Goal: Information Seeking & Learning: Learn about a topic

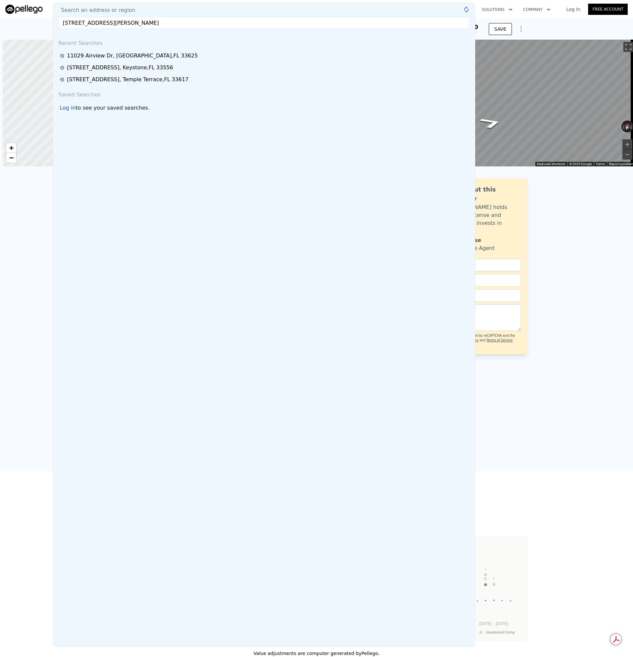
scroll to position [0, 3]
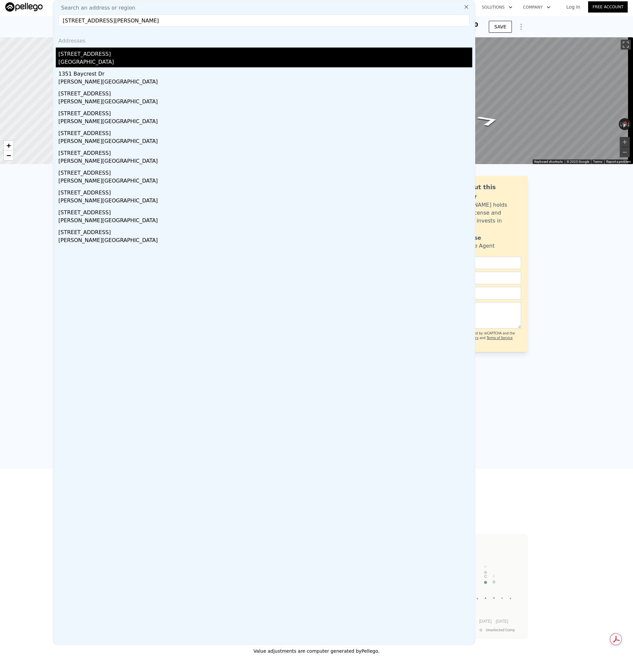
type input "[STREET_ADDRESS][PERSON_NAME]"
click at [89, 58] on div "[GEOGRAPHIC_DATA]" at bounding box center [265, 62] width 414 height 9
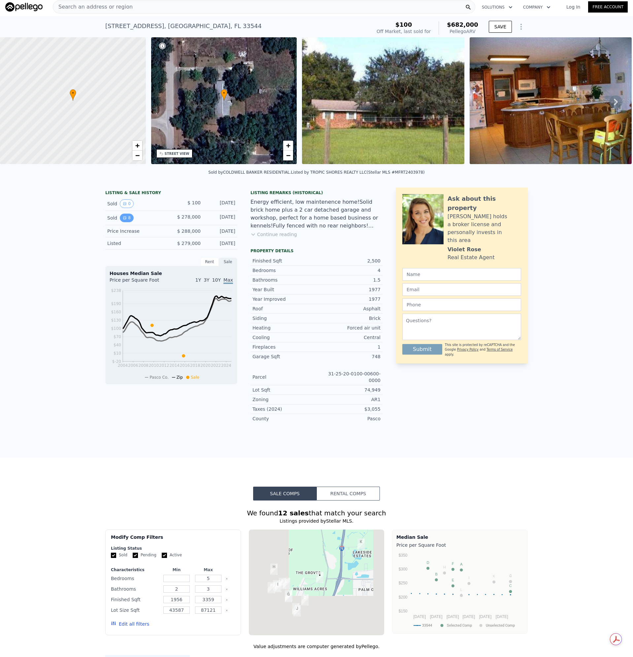
click at [123, 220] on icon "View historical data" at bounding box center [125, 218] width 4 height 4
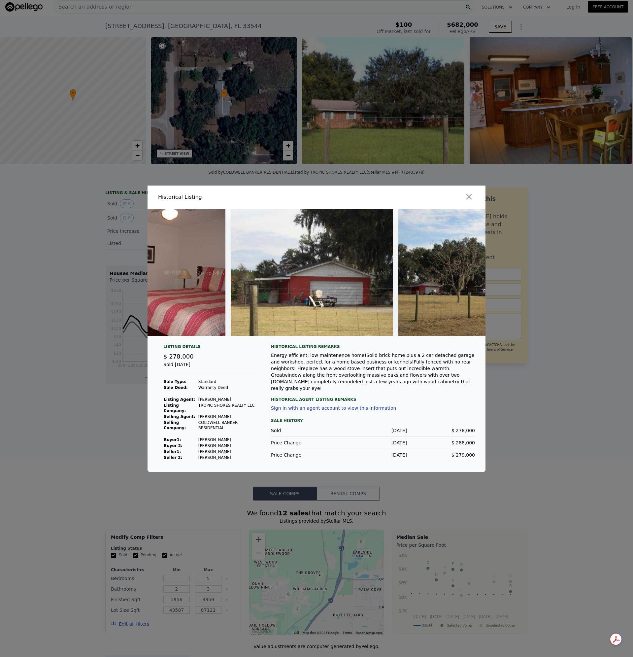
scroll to position [0, 926]
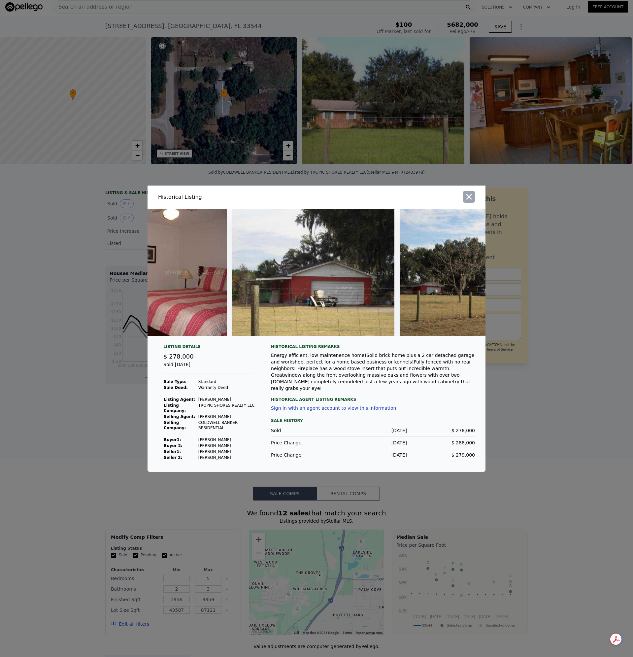
click at [471, 194] on icon "button" at bounding box center [468, 196] width 9 height 9
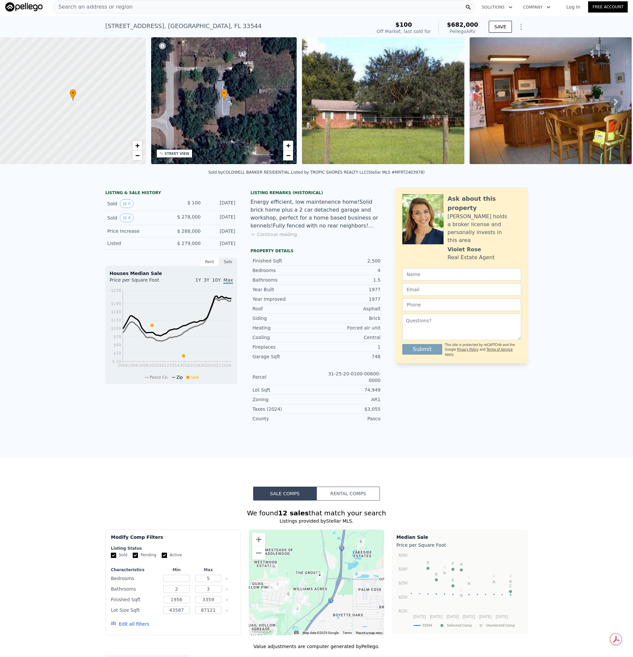
click at [279, 238] on button "Continue reading" at bounding box center [273, 234] width 47 height 7
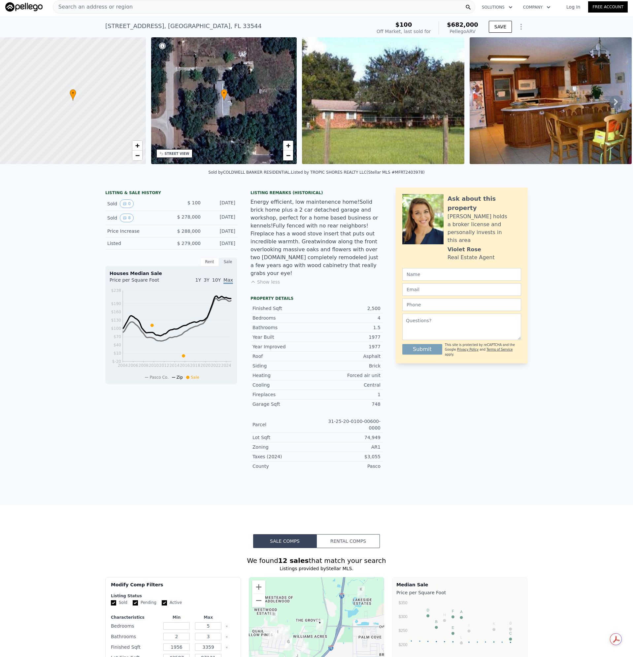
click at [371, 134] on img at bounding box center [383, 100] width 162 height 127
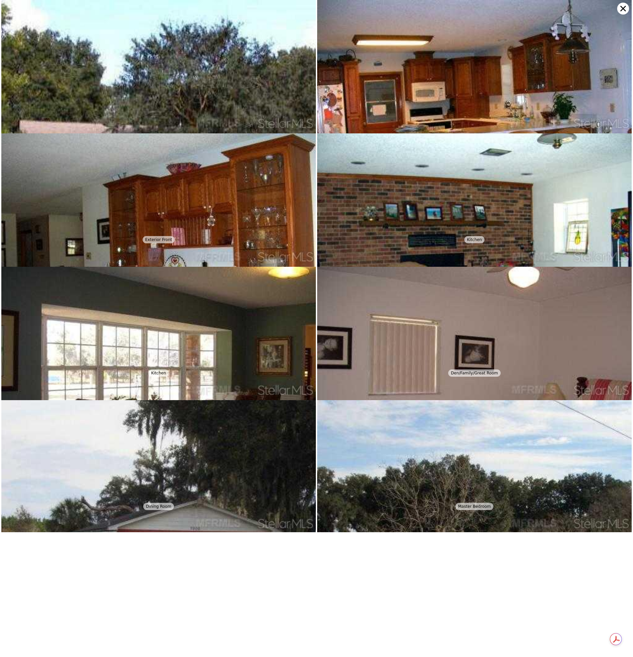
click at [626, 9] on icon at bounding box center [623, 9] width 12 height 12
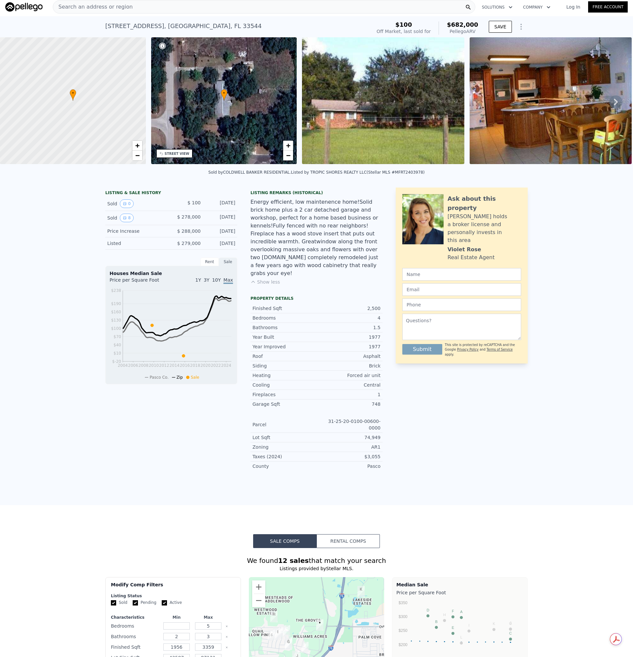
click at [387, 83] on img at bounding box center [383, 100] width 162 height 127
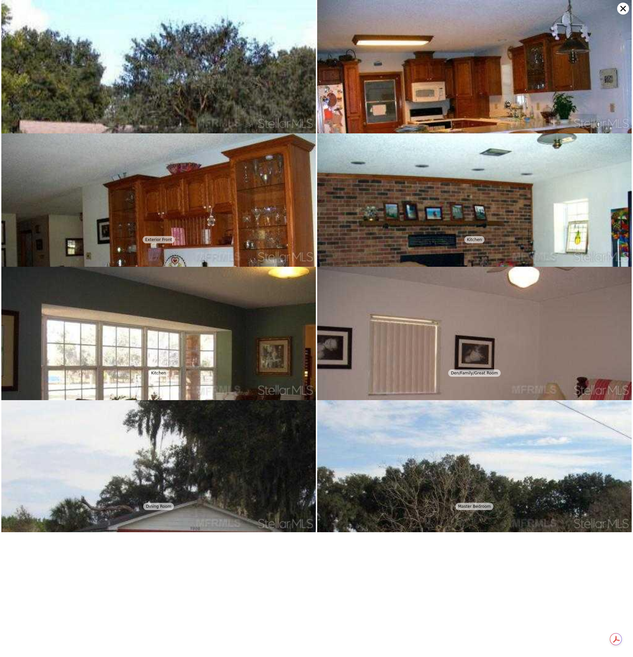
click at [622, 12] on icon at bounding box center [623, 9] width 12 height 12
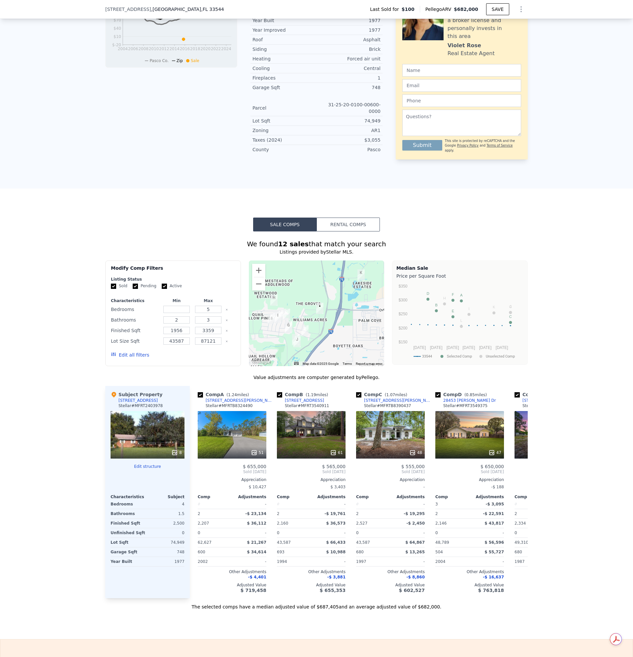
scroll to position [308, 0]
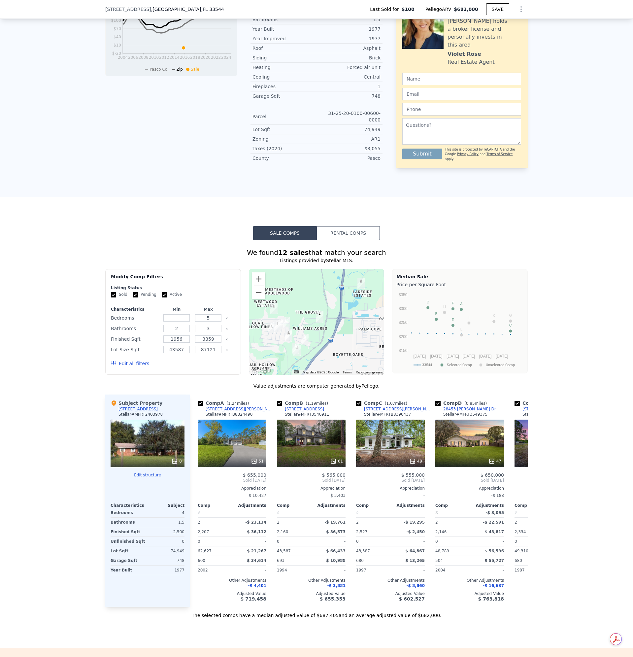
click at [129, 406] on div "[STREET_ADDRESS]" at bounding box center [137, 408] width 39 height 5
click at [133, 419] on div "8" at bounding box center [148, 443] width 74 height 48
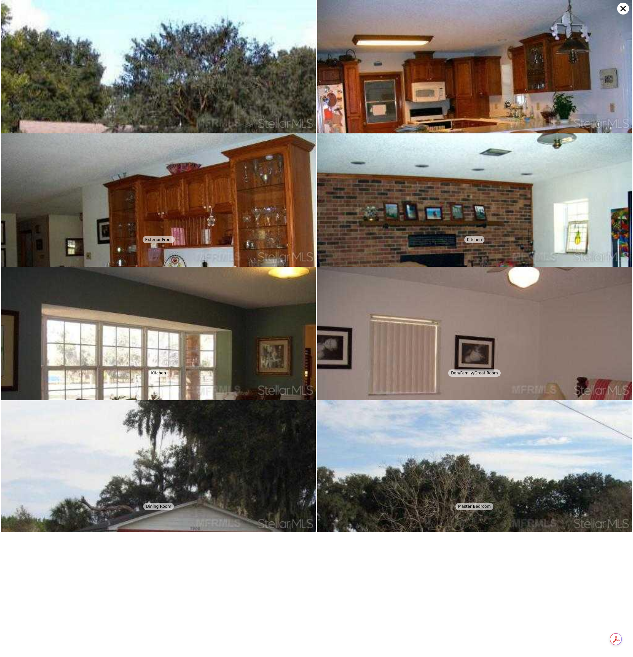
click at [153, 74] on img at bounding box center [158, 123] width 314 height 246
click at [625, 10] on icon at bounding box center [623, 9] width 12 height 12
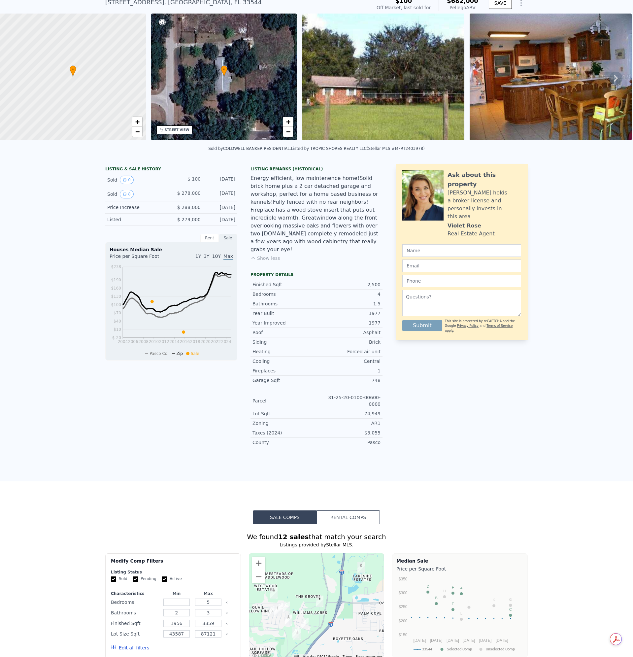
scroll to position [2, 0]
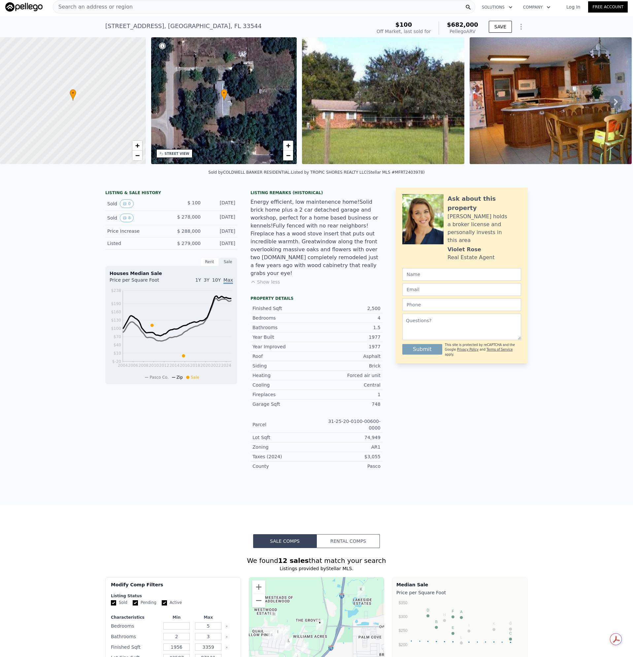
click at [216, 94] on div "• + −" at bounding box center [224, 100] width 146 height 127
click at [370, 104] on img at bounding box center [383, 100] width 162 height 127
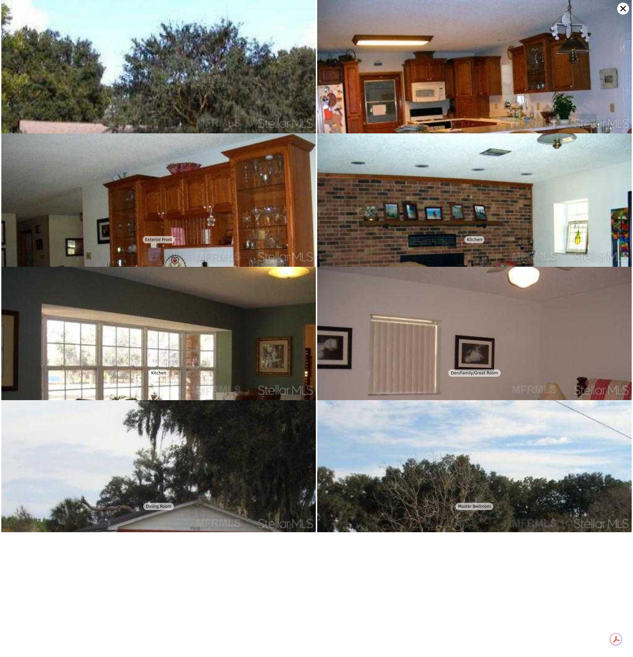
click at [621, 7] on icon at bounding box center [623, 9] width 6 height 6
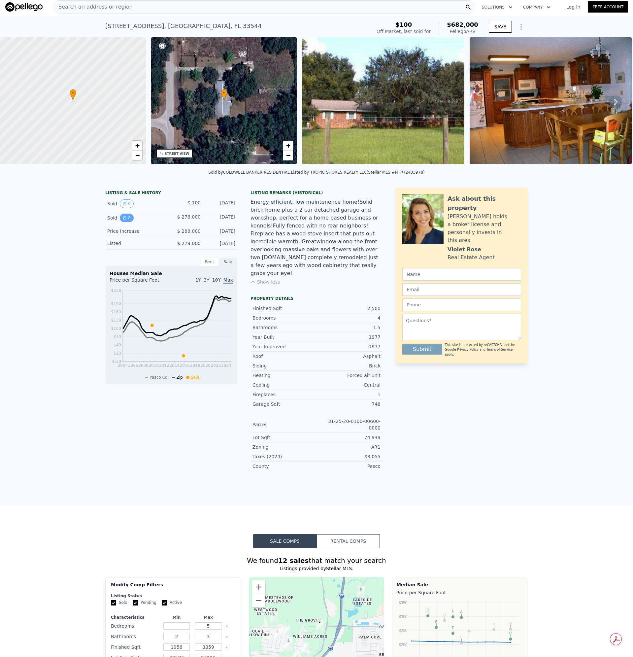
click at [123, 222] on button "8" at bounding box center [127, 217] width 14 height 9
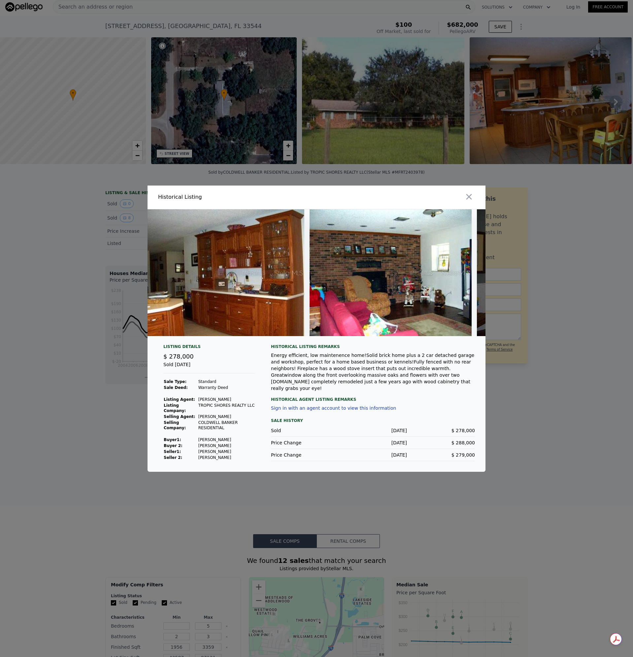
scroll to position [0, 0]
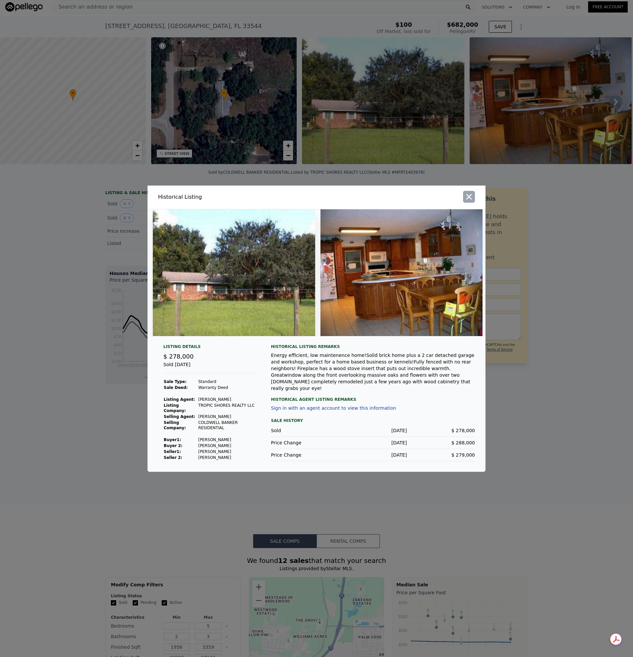
click at [464, 194] on button "button" at bounding box center [469, 197] width 12 height 12
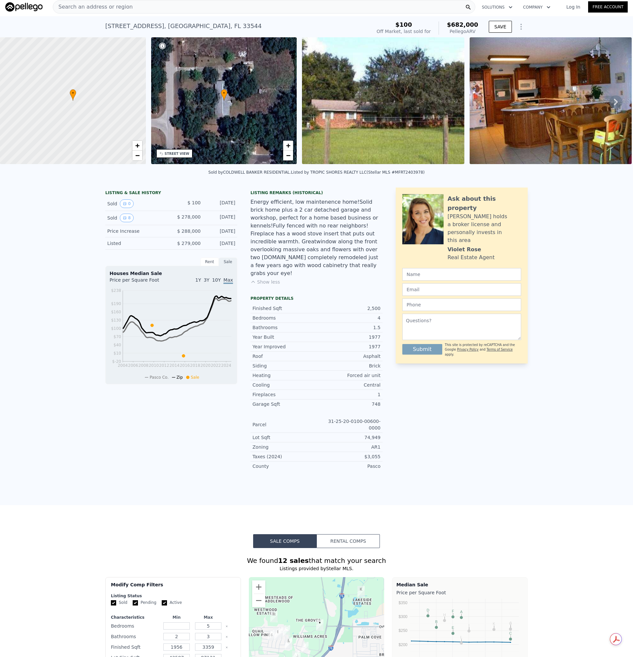
click at [88, 10] on span "Search an address or region" at bounding box center [93, 7] width 80 height 8
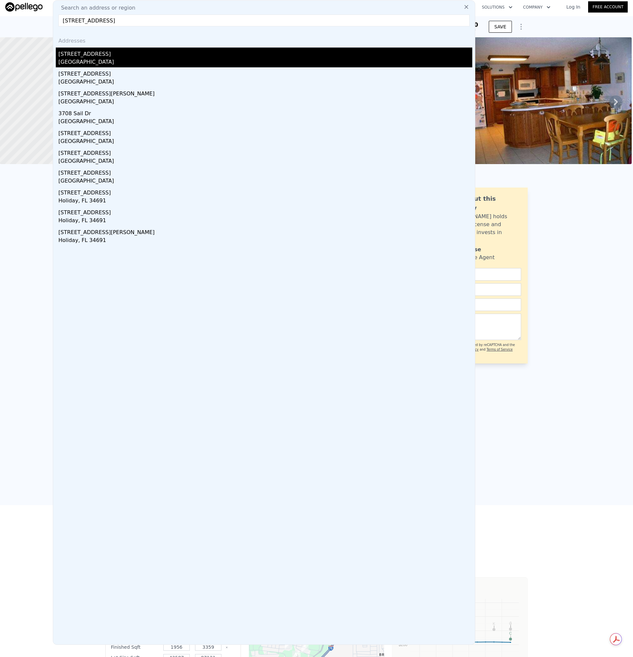
type input "[STREET_ADDRESS]"
click at [80, 57] on div "[STREET_ADDRESS]" at bounding box center [265, 53] width 414 height 11
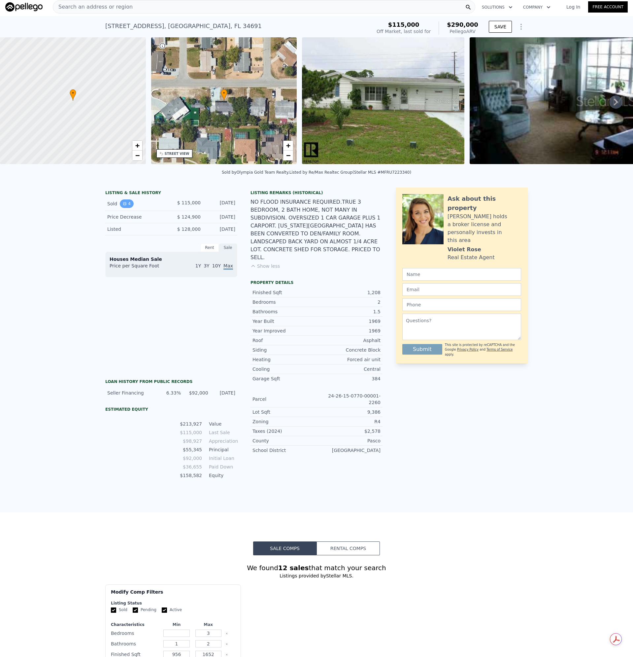
click at [122, 206] on button "4" at bounding box center [127, 203] width 14 height 9
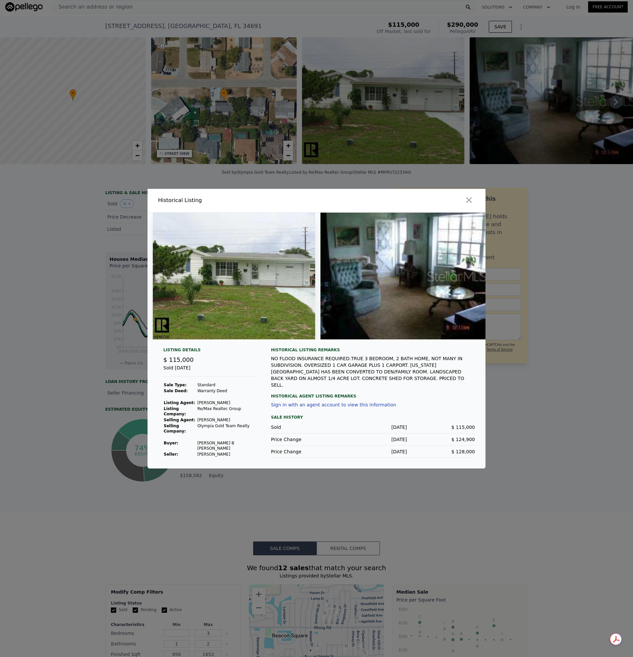
click at [468, 204] on icon "button" at bounding box center [468, 199] width 9 height 9
